Goal: Information Seeking & Learning: Find specific page/section

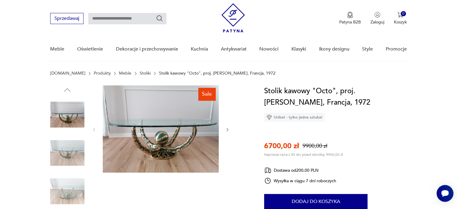
scroll to position [2, 0]
